Goal: Find specific page/section: Find specific page/section

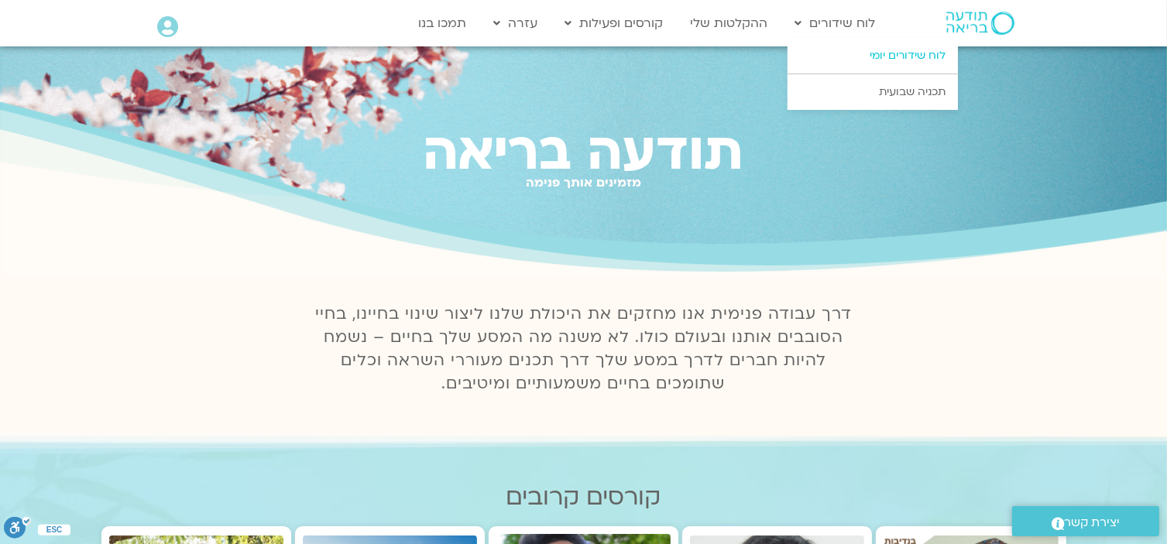
click at [880, 57] on link "לוח שידורים יומי" at bounding box center [873, 56] width 170 height 36
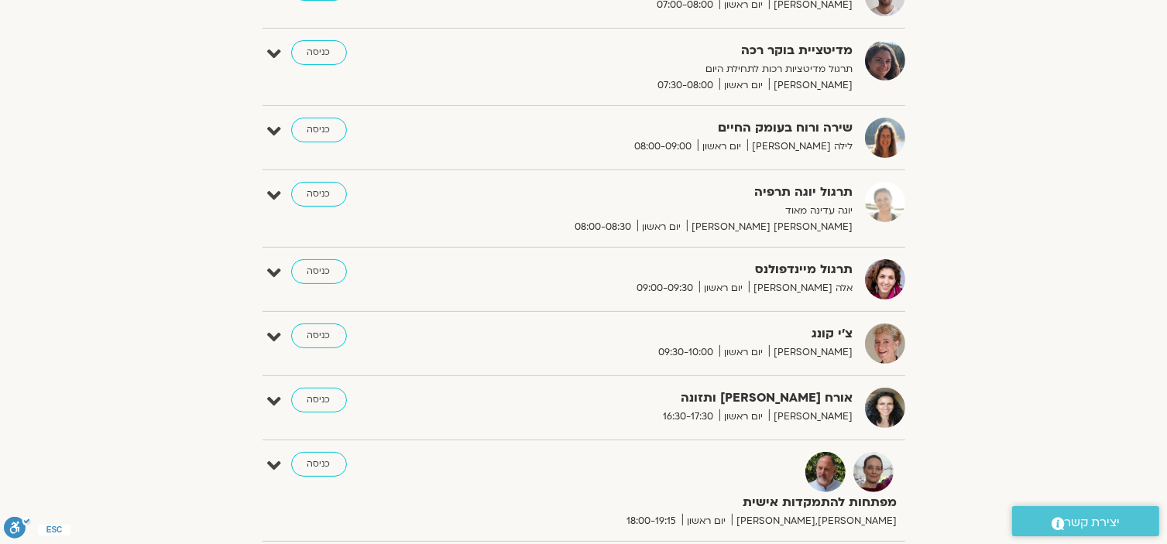
scroll to position [387, 0]
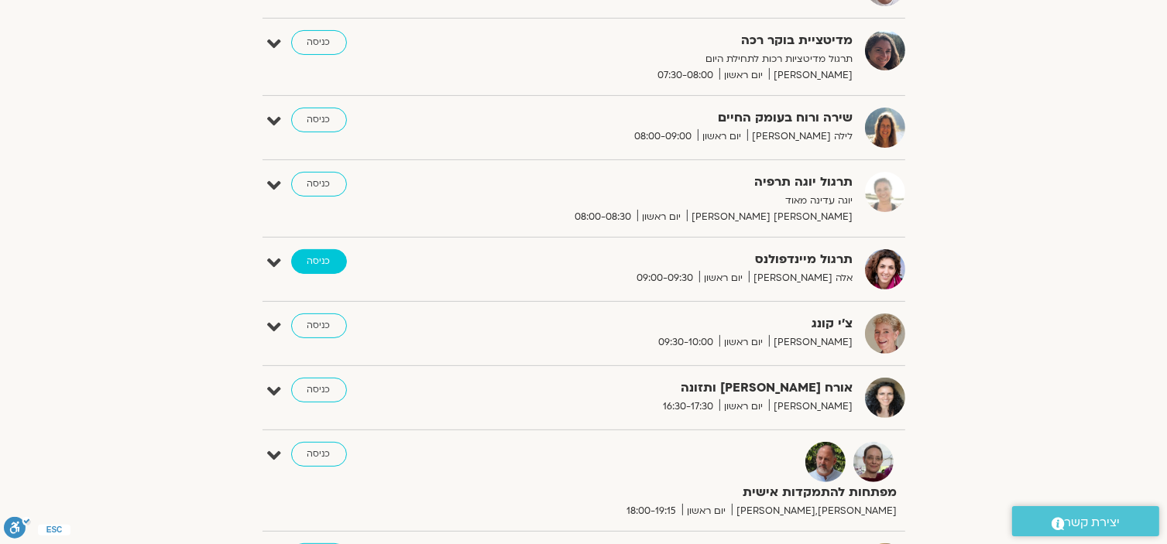
click at [318, 263] on link "כניסה" at bounding box center [319, 261] width 56 height 25
